Goal: Task Accomplishment & Management: Manage account settings

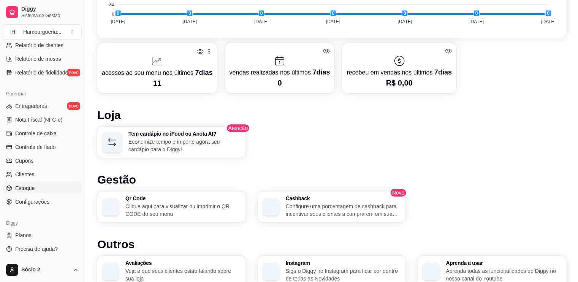
scroll to position [339, 0]
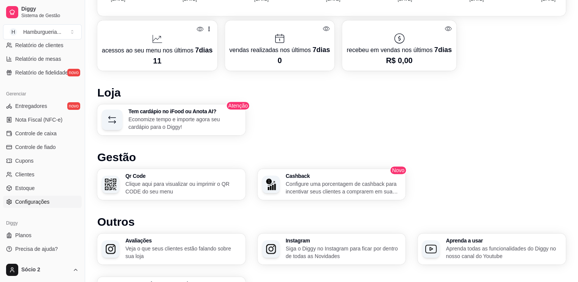
click at [19, 202] on span "Configurações" at bounding box center [32, 202] width 34 height 8
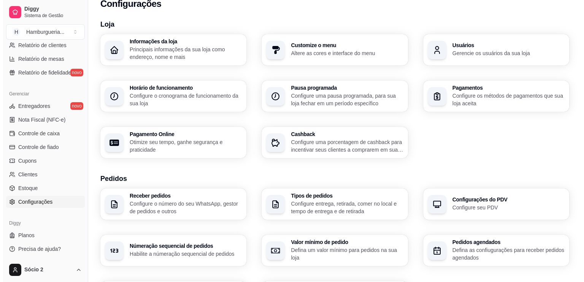
scroll to position [10, 0]
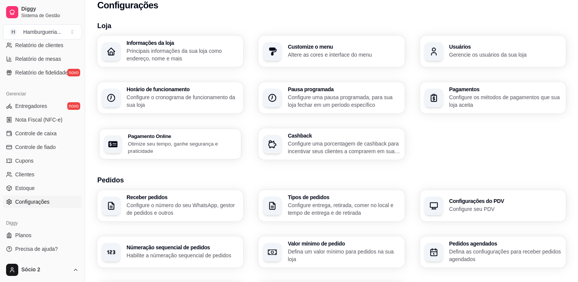
click at [175, 133] on h3 "Pagamento Online" at bounding box center [182, 135] width 109 height 5
select select "4.98"
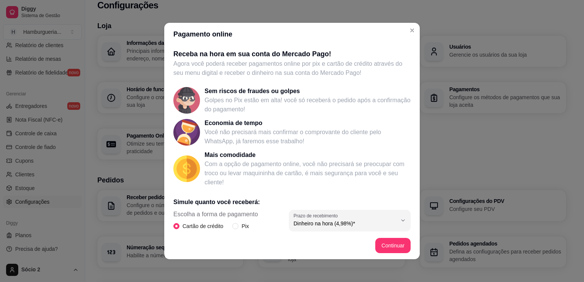
scroll to position [119, 0]
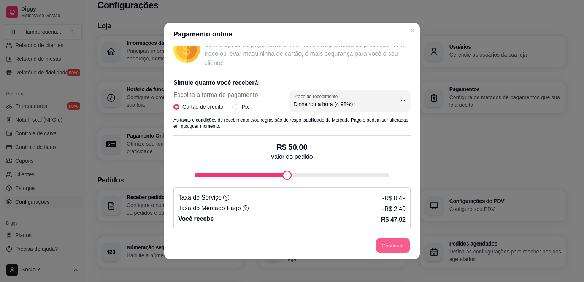
click at [388, 246] on button "Continuar" at bounding box center [393, 245] width 34 height 15
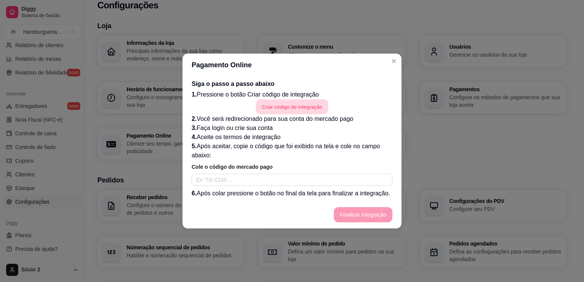
click at [283, 110] on button "Criar código de integração" at bounding box center [292, 107] width 72 height 15
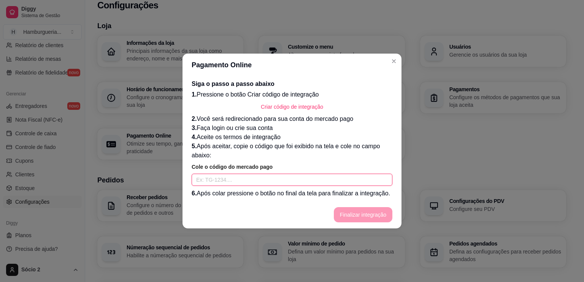
click at [253, 182] on input "text" at bounding box center [292, 180] width 201 height 12
paste input "TG-689a1d7975e2c40001938840-2146631260"
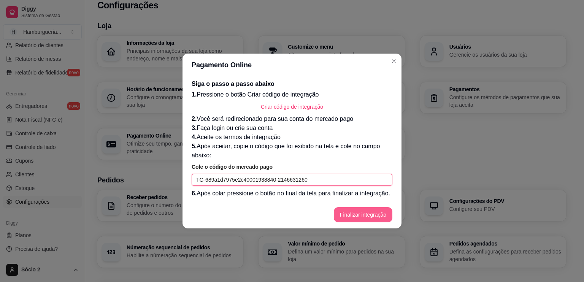
type input "TG-689a1d7975e2c40001938840-2146631260"
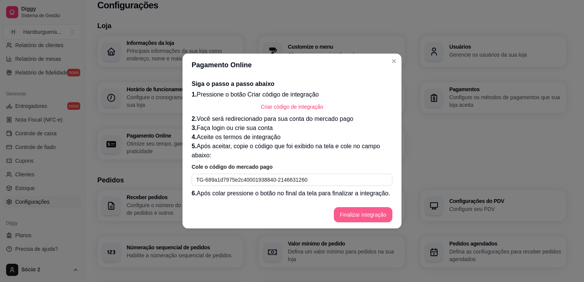
click at [367, 219] on button "Finalizar integração" at bounding box center [363, 214] width 59 height 15
select select "4.98"
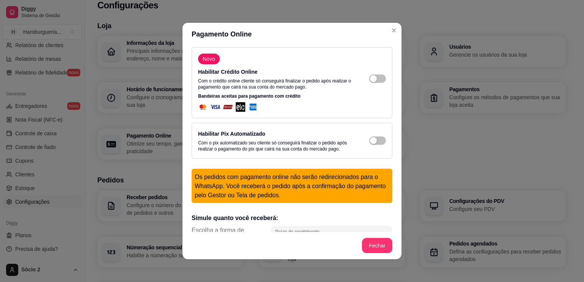
scroll to position [0, 0]
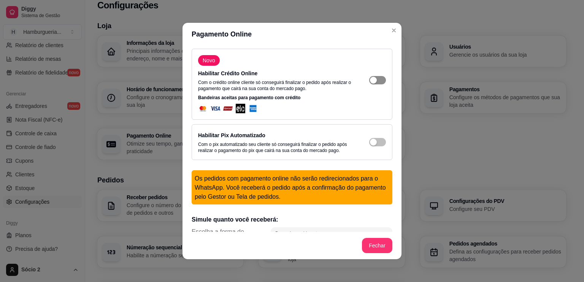
click at [369, 82] on button "button" at bounding box center [377, 80] width 17 height 8
click at [378, 84] on div "button" at bounding box center [381, 80] width 7 height 7
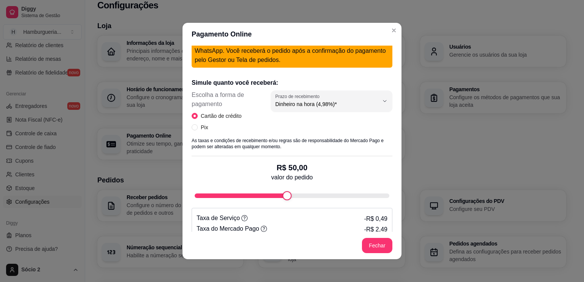
scroll to position [207, 0]
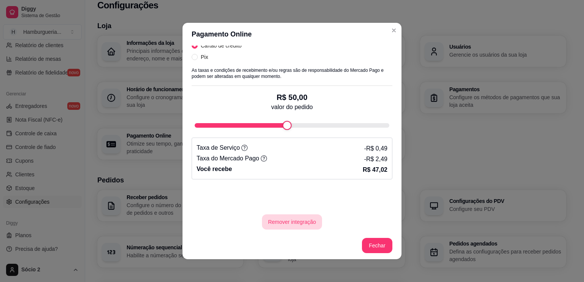
click at [288, 222] on button "Remover integração" at bounding box center [292, 222] width 60 height 15
click at [247, 200] on button "sim" at bounding box center [260, 198] width 29 height 14
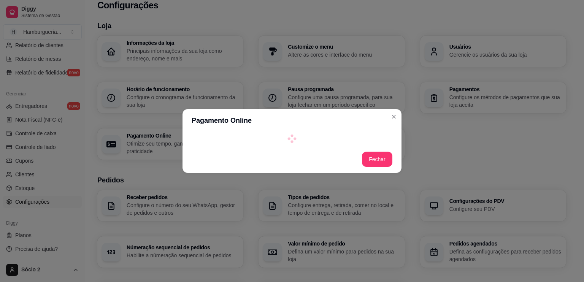
scroll to position [0, 0]
select select "4.98"
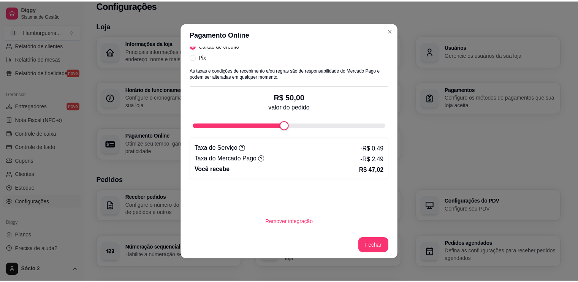
scroll to position [2, 0]
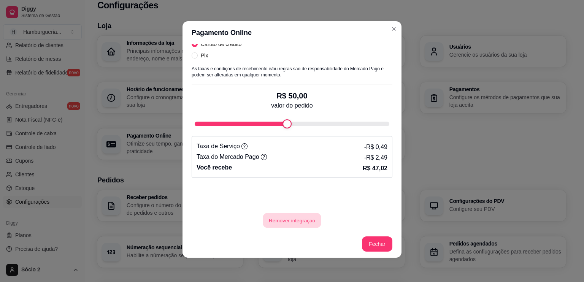
click at [283, 216] on button "Remover integração" at bounding box center [292, 220] width 58 height 15
click at [256, 193] on button "sim" at bounding box center [260, 197] width 28 height 14
click at [277, 228] on div "Novo Habilitar Crédito Online Com o crédito online cliente só conseguirá finali…" at bounding box center [292, 137] width 219 height 186
click at [280, 223] on button "Remover integração" at bounding box center [292, 220] width 58 height 15
click at [261, 193] on button "sim" at bounding box center [260, 197] width 28 height 14
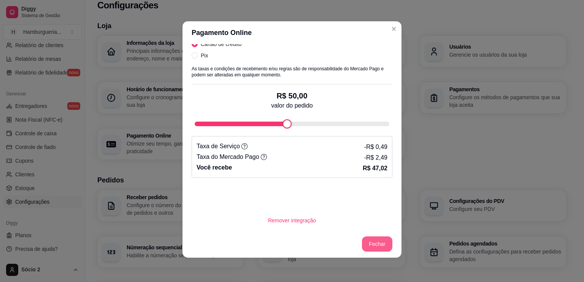
drag, startPoint x: 364, startPoint y: 236, endPoint x: 373, endPoint y: 243, distance: 11.2
click at [373, 243] on footer "Fechar" at bounding box center [292, 243] width 219 height 27
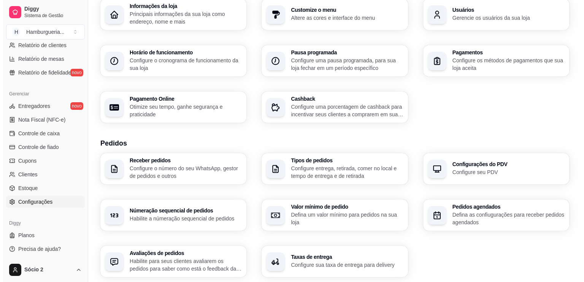
scroll to position [47, 0]
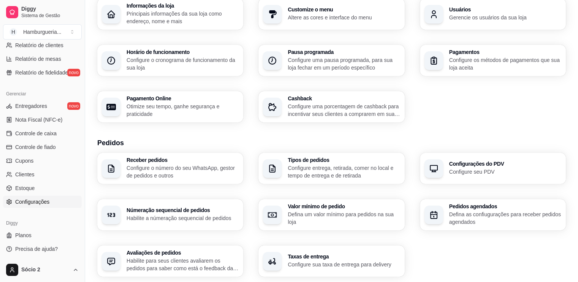
click at [161, 96] on h3 "Pagamento Online" at bounding box center [183, 98] width 112 height 5
select select "4.98"
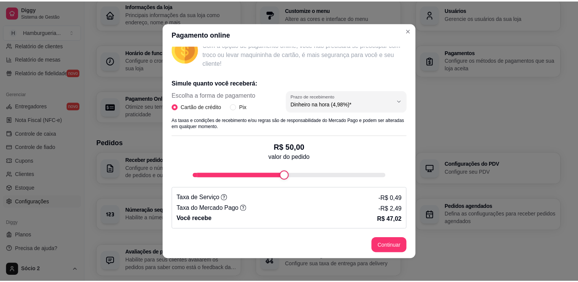
scroll to position [2, 0]
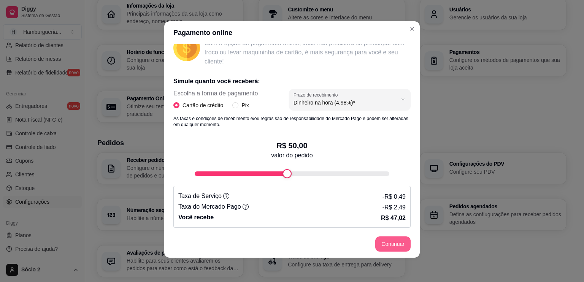
click at [396, 246] on button "Continuar" at bounding box center [392, 244] width 35 height 15
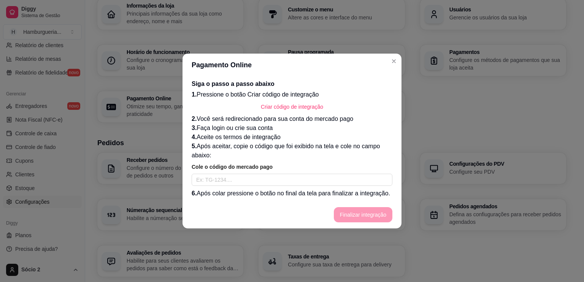
click at [394, 55] on header "Pagamento Online" at bounding box center [292, 65] width 219 height 23
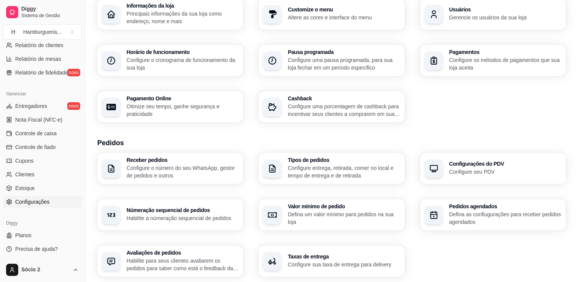
scroll to position [0, 0]
